Goal: Find specific page/section: Find specific page/section

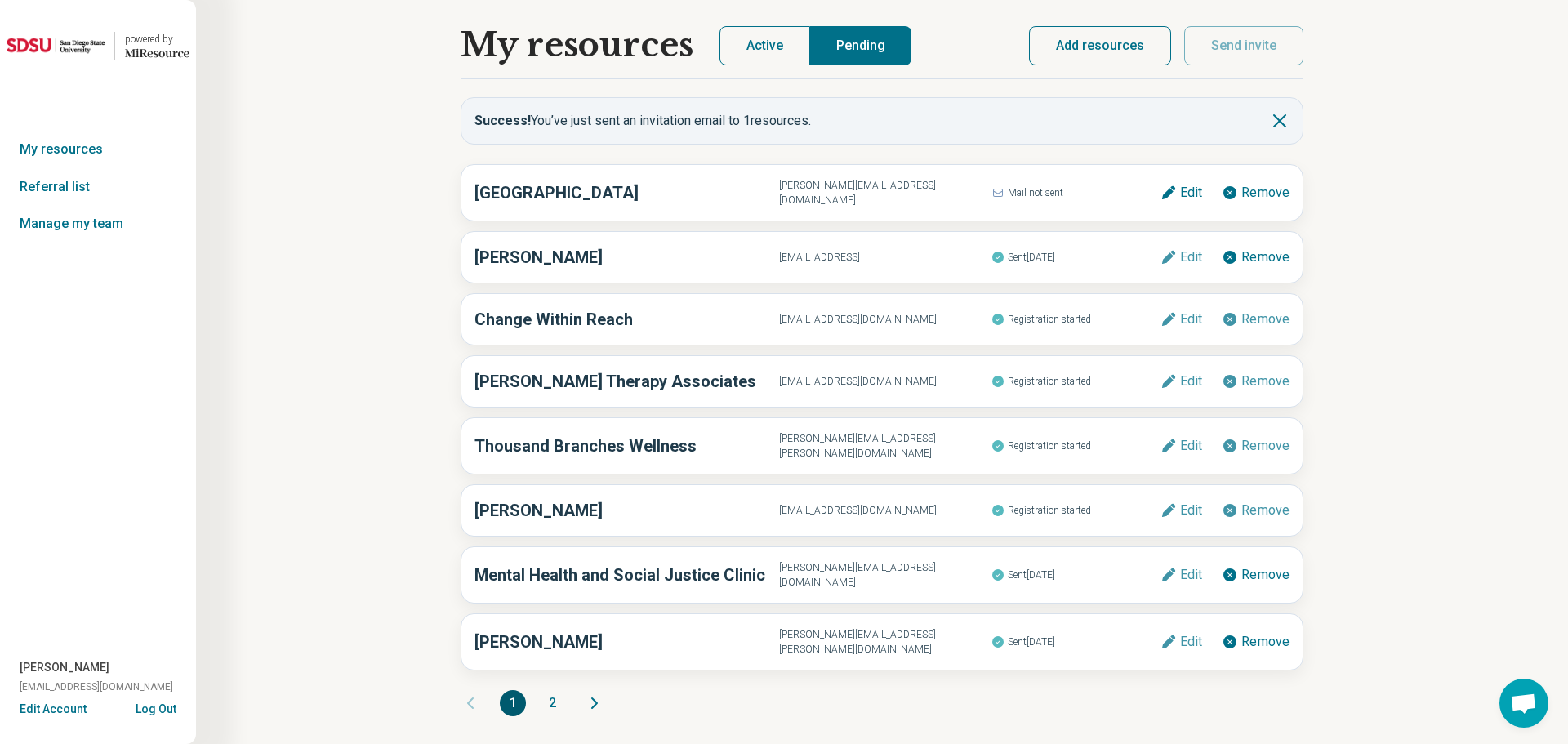
click at [771, 49] on button "Active" at bounding box center [765, 46] width 91 height 40
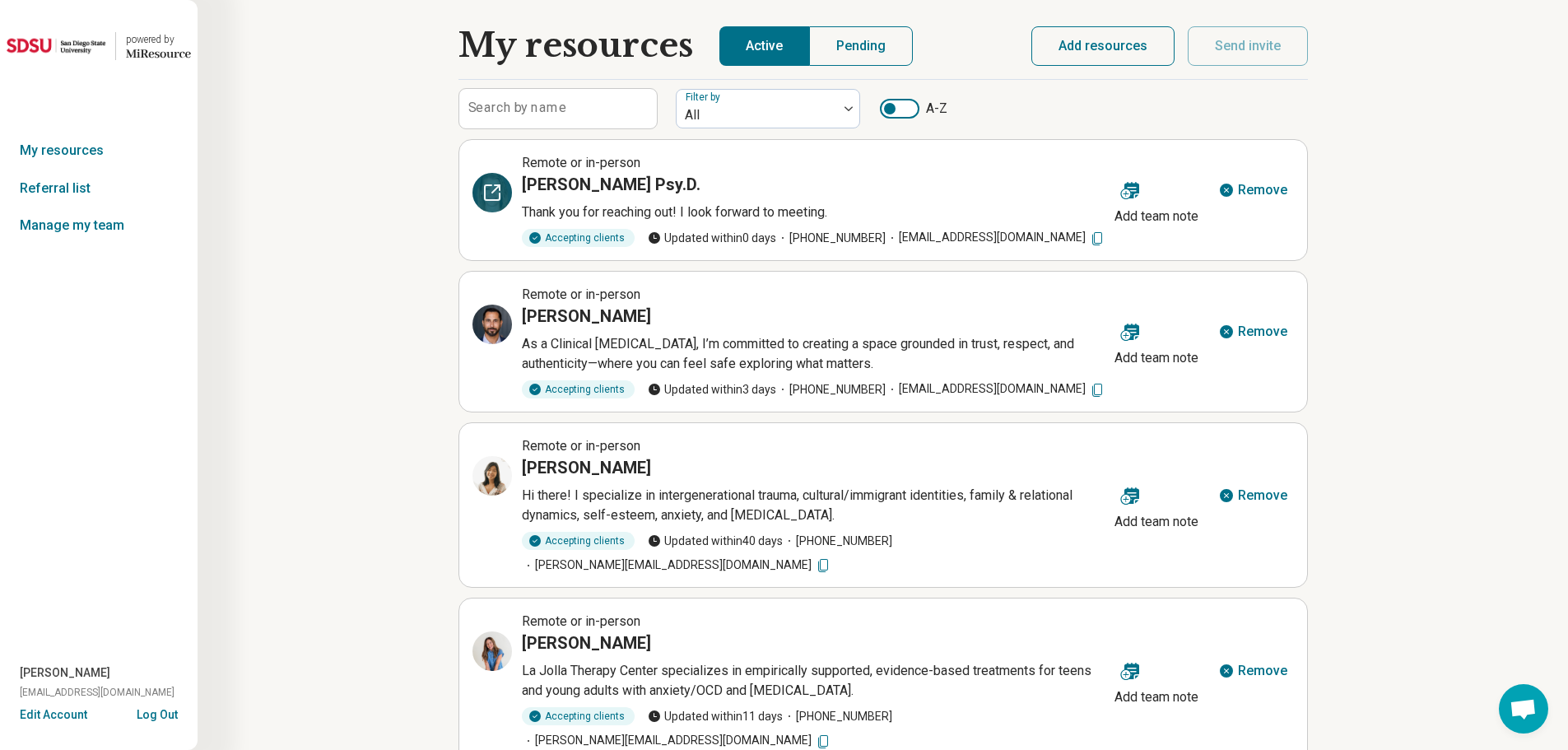
click at [494, 190] on icon at bounding box center [495, 189] width 7 height 7
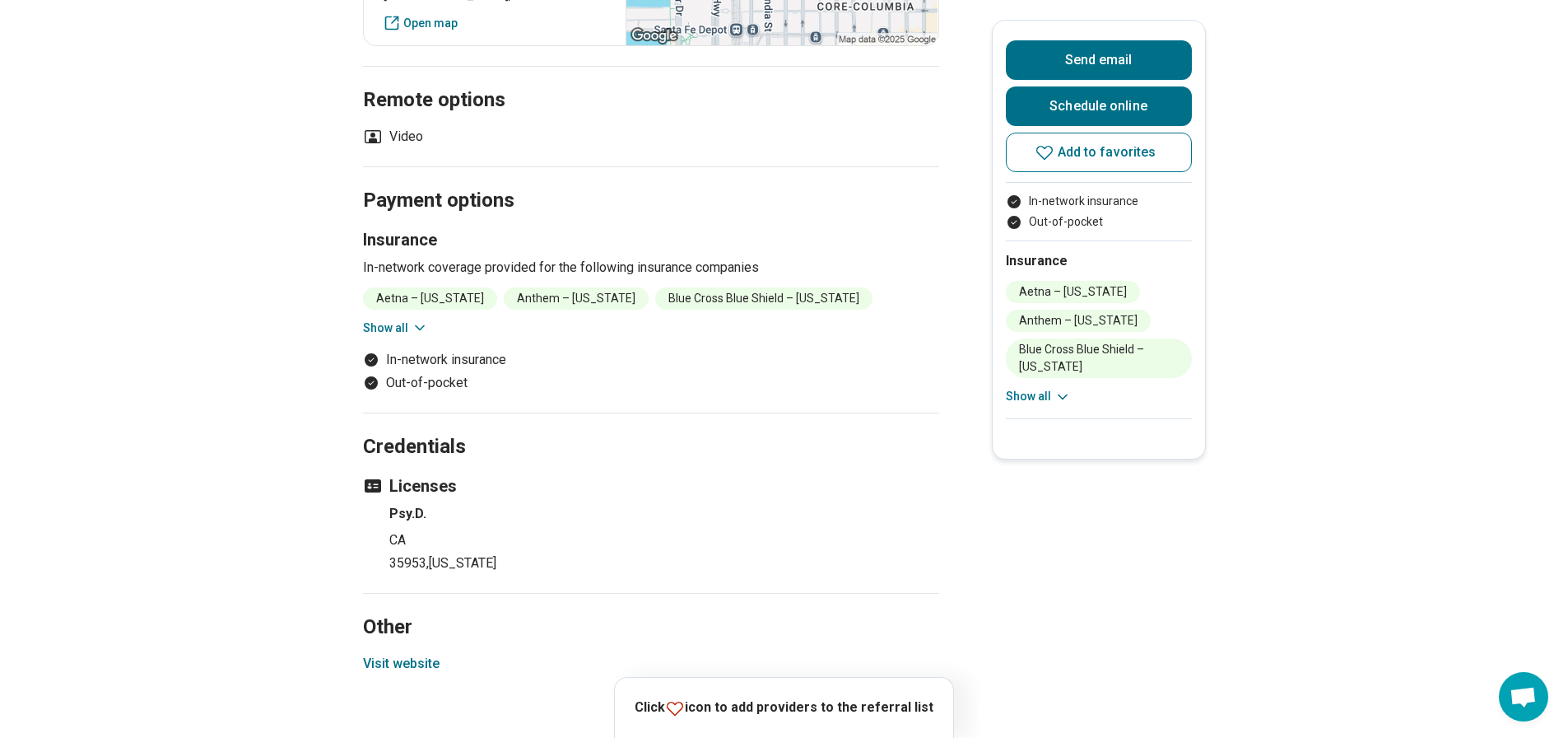
scroll to position [1153, 0]
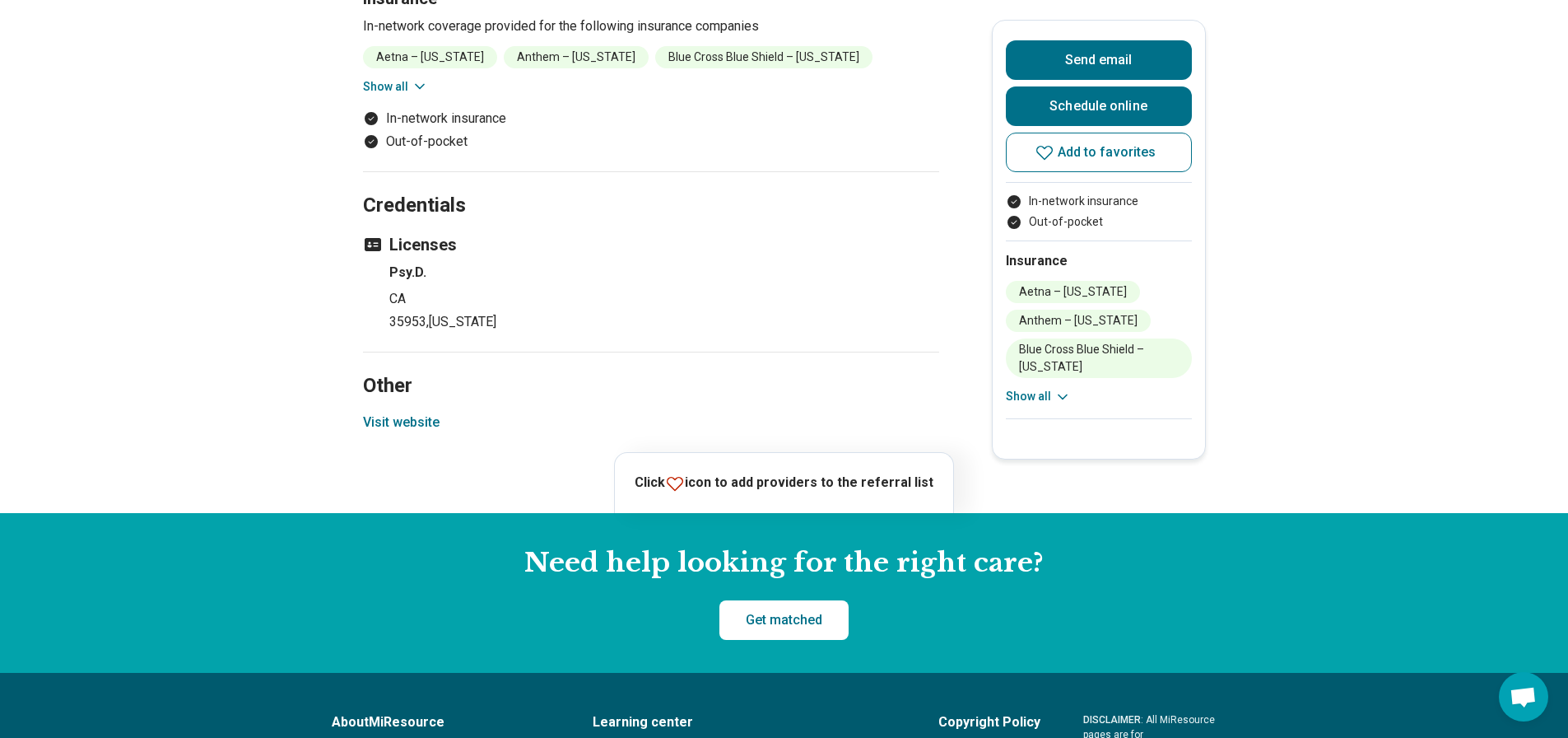
click at [425, 425] on button "Visit website" at bounding box center [401, 422] width 76 height 20
